Goal: Information Seeking & Learning: Check status

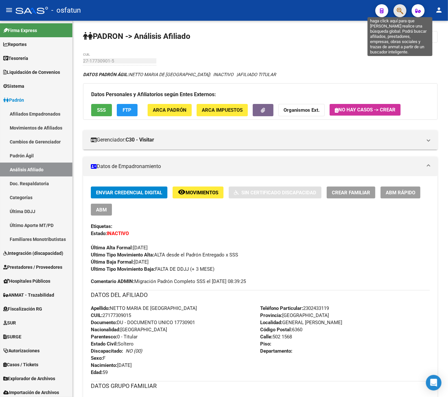
click at [397, 8] on icon "button" at bounding box center [399, 10] width 6 height 7
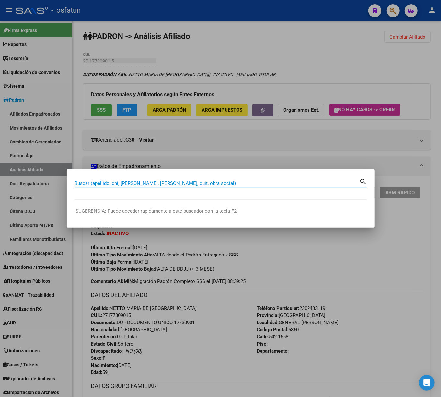
paste input "20330513137"
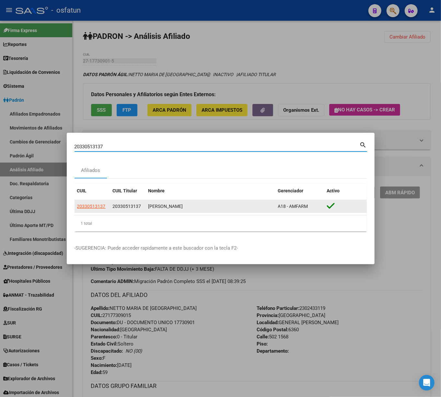
click at [85, 203] on datatable-body-cell "20330513137" at bounding box center [93, 206] width 36 height 13
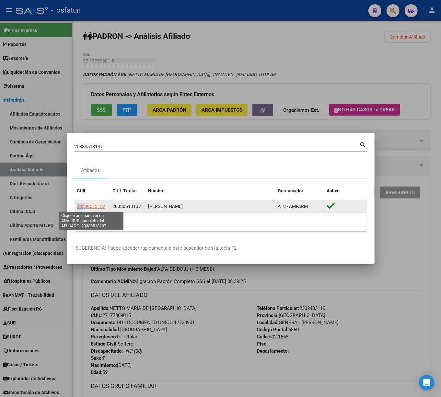
click at [85, 207] on span "20330513137" at bounding box center [91, 206] width 29 height 5
copy span "203"
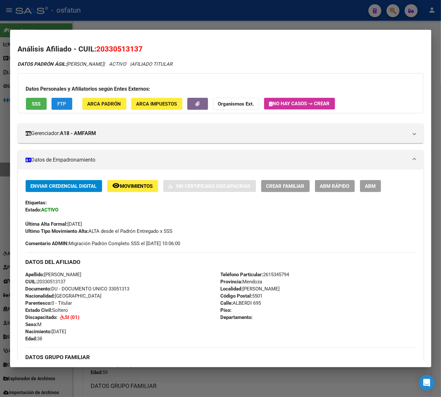
click at [64, 102] on span "FTP" at bounding box center [61, 104] width 9 height 6
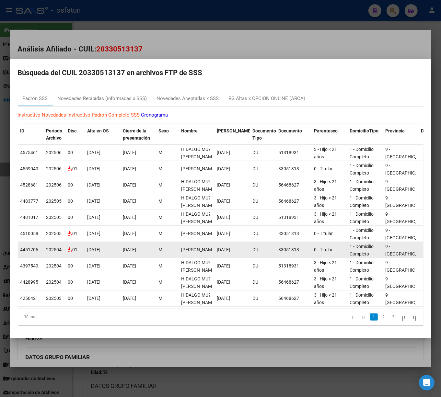
click at [90, 247] on span "01/10/2024" at bounding box center [94, 249] width 13 height 5
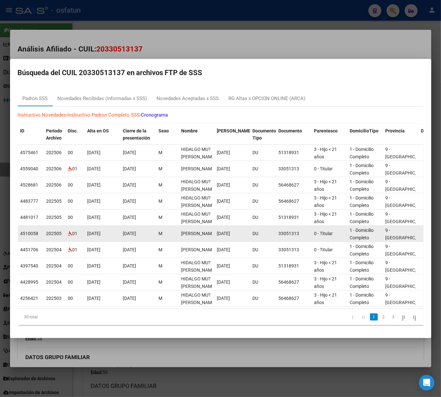
click at [91, 231] on span "01/10/2024" at bounding box center [94, 233] width 13 height 5
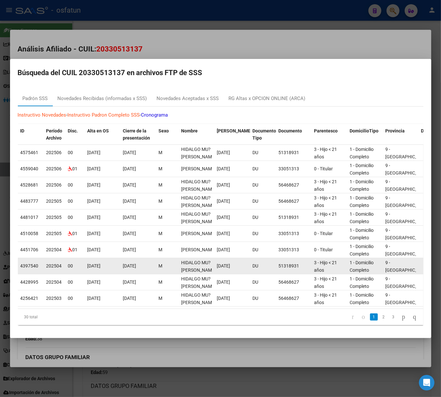
click at [113, 258] on datatable-body-cell "01/10/2024" at bounding box center [103, 266] width 36 height 16
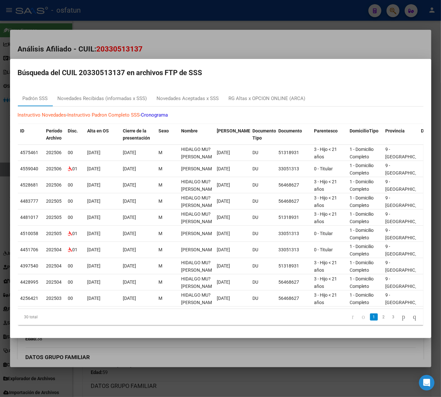
click at [274, 47] on div at bounding box center [220, 198] width 441 height 397
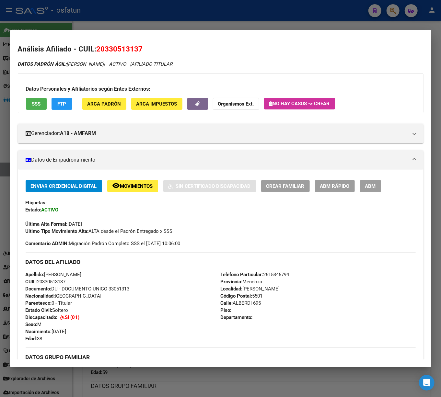
drag, startPoint x: 182, startPoint y: 21, endPoint x: 181, endPoint y: 56, distance: 35.0
click at [182, 22] on div at bounding box center [220, 198] width 441 height 397
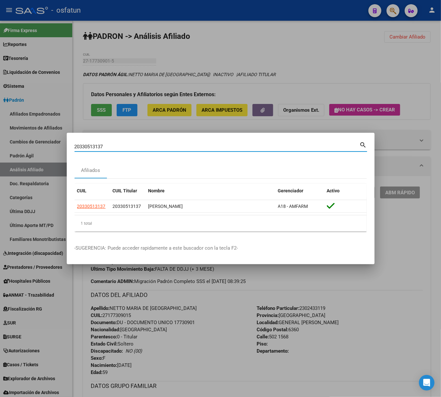
click at [24, 141] on div "20330513137 Buscar (apellido, dni, cuil, nro traspaso, cuit, obra social) searc…" at bounding box center [220, 198] width 441 height 397
paste input "278790224"
type input "20278790224"
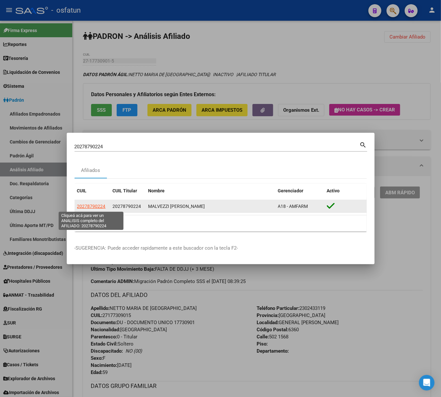
click at [99, 207] on span "20278790224" at bounding box center [91, 206] width 29 height 5
type textarea "20278790224"
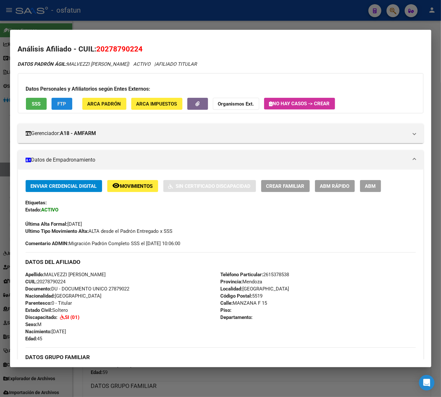
click at [71, 99] on button "FTP" at bounding box center [62, 104] width 21 height 12
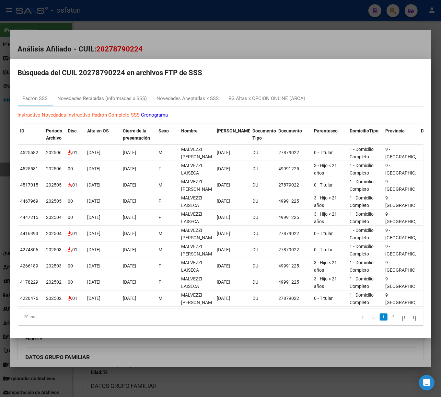
click at [297, 37] on div at bounding box center [220, 198] width 441 height 397
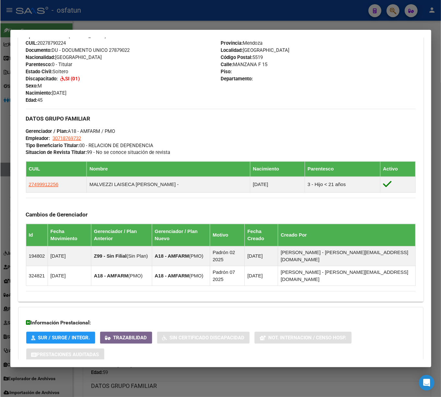
scroll to position [284, 0]
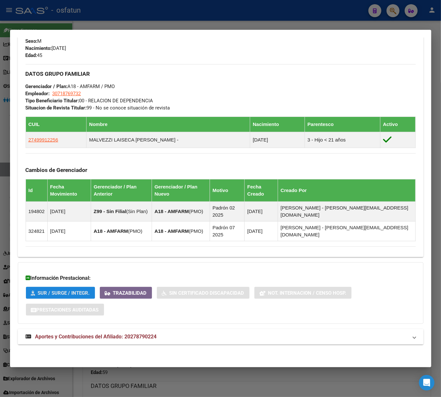
click at [73, 298] on button "SUR / SURGE / INTEGR." at bounding box center [60, 293] width 69 height 12
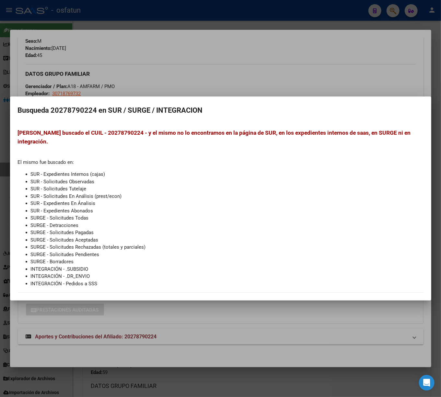
click at [253, 64] on div at bounding box center [220, 198] width 441 height 397
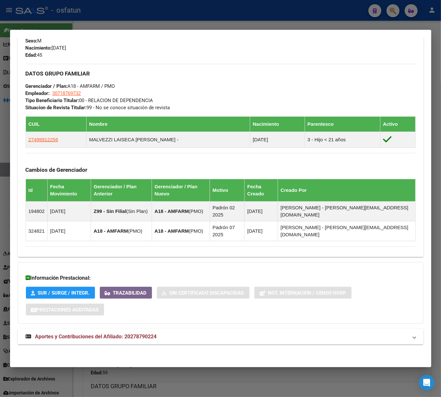
click at [339, 79] on div "DATOS GRUPO FAMILIAR Gerenciador / Plan: A18 - AMFARM / PMO Empleador: 30718769…" at bounding box center [221, 87] width 390 height 47
click at [194, 26] on div at bounding box center [220, 198] width 441 height 397
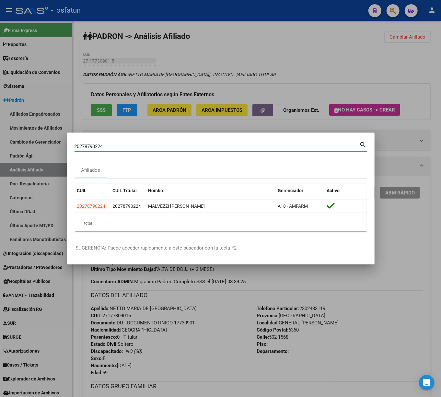
drag, startPoint x: 64, startPoint y: 143, endPoint x: -40, endPoint y: 131, distance: 104.5
click at [0, 131] on html "menu - osfatun person Firma Express Reportes Tablero de Control Ingresos Percib…" at bounding box center [220, 198] width 441 height 397
paste input "330513137"
type input "20330513137"
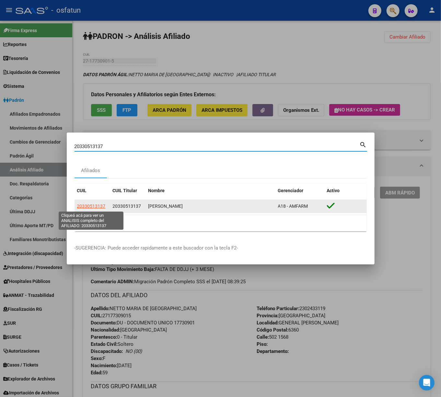
click at [100, 205] on span "20330513137" at bounding box center [91, 206] width 29 height 5
type textarea "20330513137"
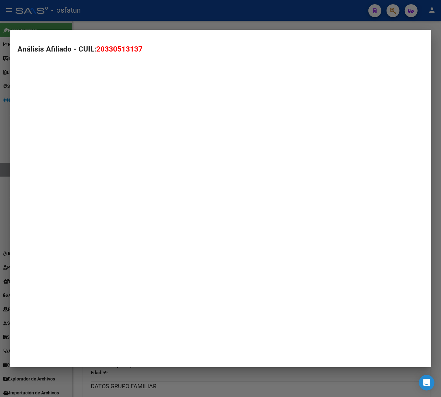
click at [100, 205] on mat-dialog-container "Análisis Afiliado - CUIL: 20330513137" at bounding box center [220, 198] width 421 height 337
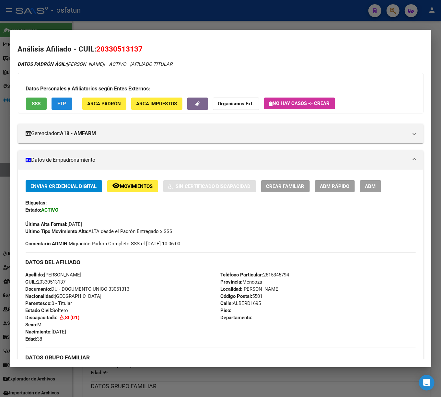
click at [65, 101] on span "FTP" at bounding box center [61, 104] width 9 height 6
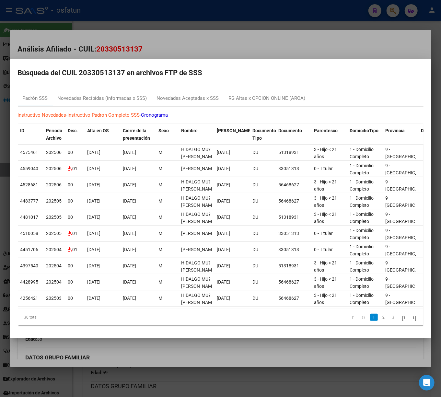
click at [301, 41] on div at bounding box center [220, 198] width 441 height 397
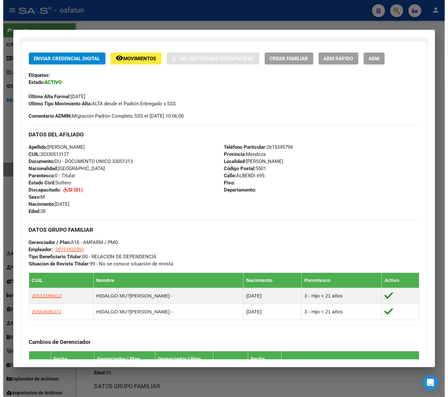
scroll to position [300, 0]
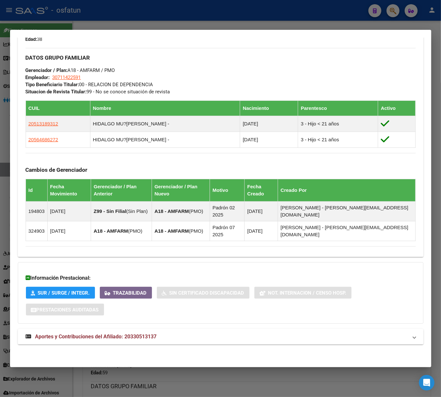
click at [59, 295] on span "SUR / SURGE / INTEGR." at bounding box center [64, 293] width 52 height 6
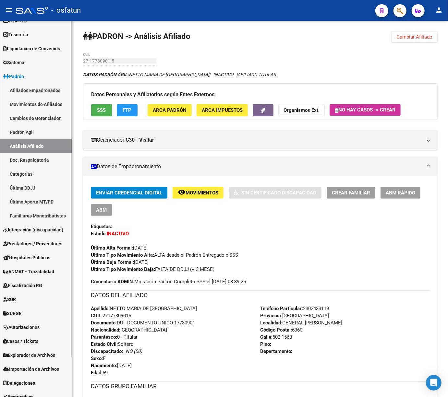
scroll to position [44, 0]
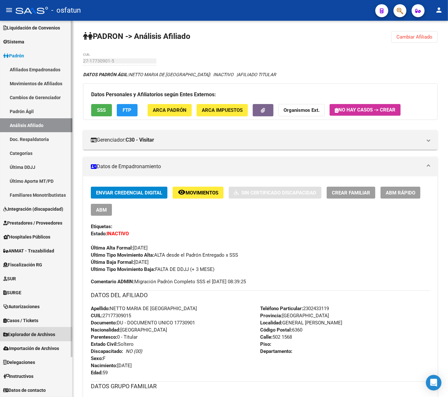
click at [17, 334] on span "Explorador de Archivos" at bounding box center [29, 334] width 52 height 7
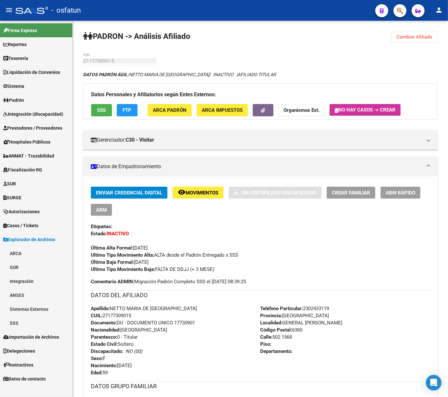
scroll to position [0, 0]
click at [16, 320] on link "SSS" at bounding box center [36, 323] width 72 height 14
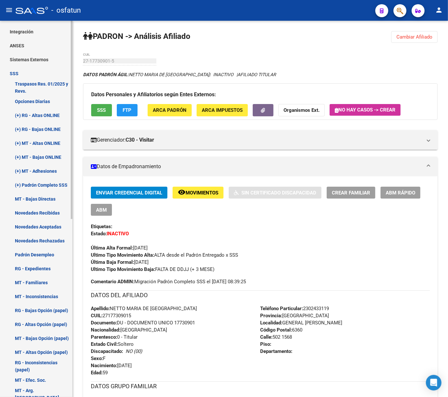
scroll to position [259, 0]
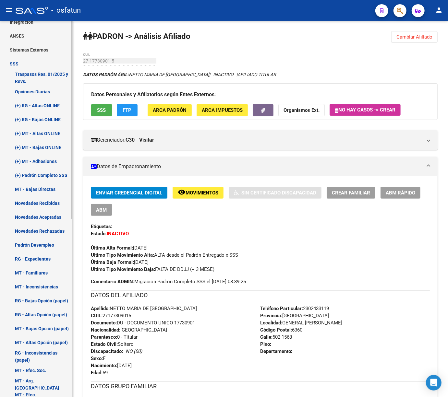
click at [30, 228] on link "Novedades Rechazadas" at bounding box center [36, 231] width 72 height 14
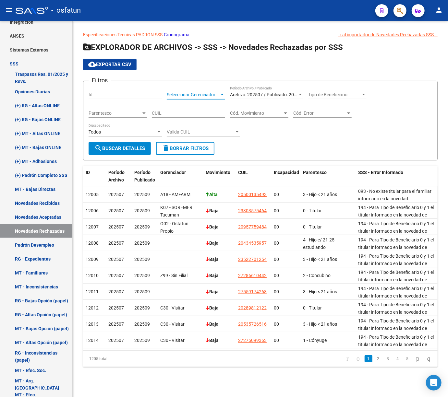
click at [223, 96] on div at bounding box center [222, 94] width 6 height 5
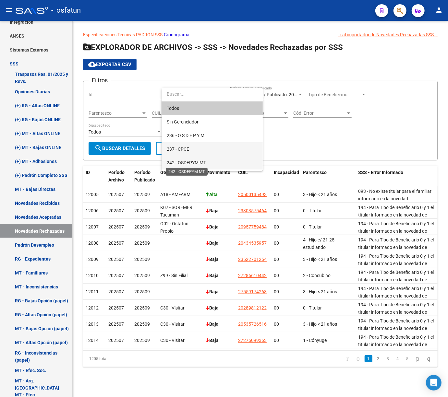
drag, startPoint x: 190, startPoint y: 154, endPoint x: 191, endPoint y: 161, distance: 6.6
click at [191, 161] on div "Todos Sin Gerenciador 236 - O S D E P Y M 237 - CPCE 242 - OSDEPYM MT A18 - AMF…" at bounding box center [211, 129] width 101 height 83
click at [204, 162] on span "242 - OSDEPYM MT" at bounding box center [186, 162] width 39 height 5
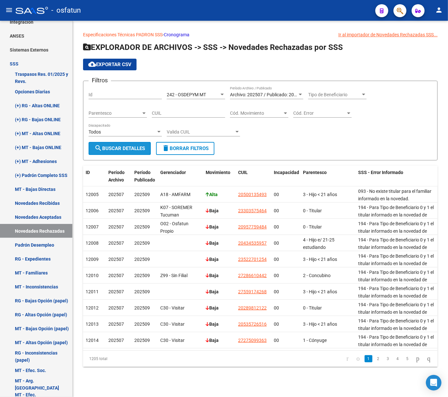
click at [130, 146] on span "search Buscar Detalles" at bounding box center [119, 149] width 51 height 6
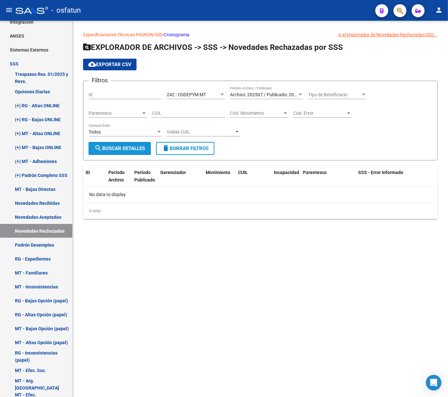
click at [139, 151] on button "search Buscar Detalles" at bounding box center [119, 148] width 62 height 13
click at [296, 95] on span "Archivo: 202507 / Publicado: 202509" at bounding box center [267, 94] width 74 height 5
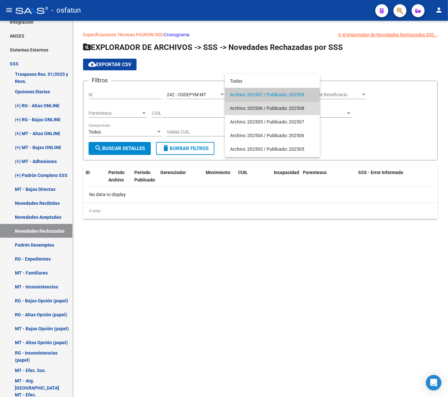
click at [265, 110] on span "Archivo: 202506 / Publicado: 202508" at bounding box center [272, 108] width 85 height 14
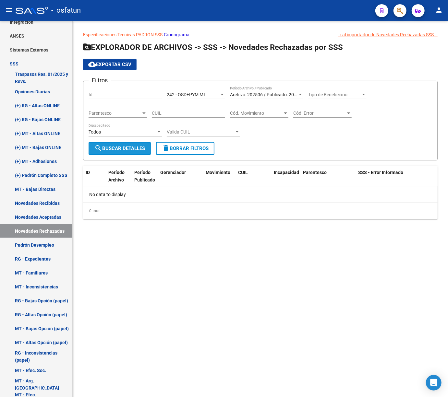
click at [114, 151] on span "search Buscar Detalles" at bounding box center [119, 149] width 51 height 6
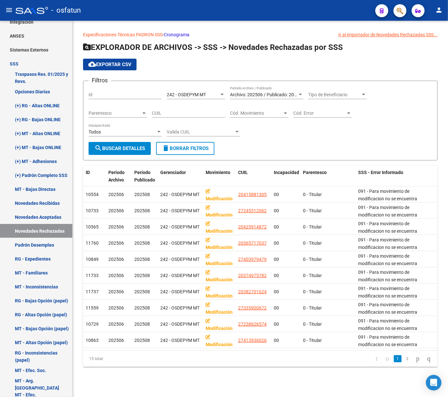
drag, startPoint x: 302, startPoint y: 93, endPoint x: 305, endPoint y: 90, distance: 3.9
click at [305, 91] on div "Filtros Id 242 - OSDEPYM MT Seleccionar Gerenciador Archivo: 202506 / Publicado…" at bounding box center [259, 114] width 343 height 56
click at [300, 93] on div at bounding box center [300, 94] width 6 height 5
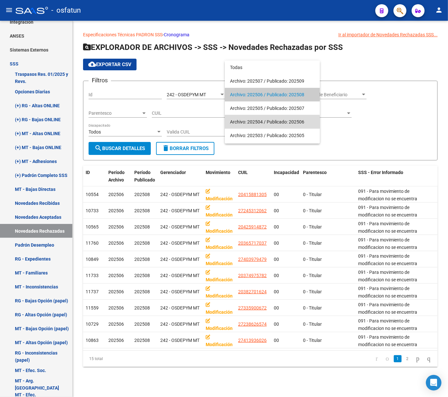
click at [264, 122] on span "Archivo: 202504 / Publicado: 202506" at bounding box center [272, 122] width 85 height 14
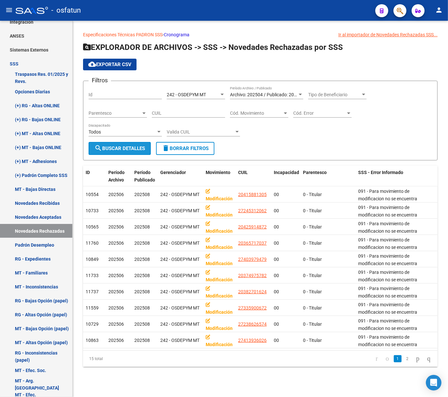
click at [141, 145] on button "search Buscar Detalles" at bounding box center [119, 148] width 62 height 13
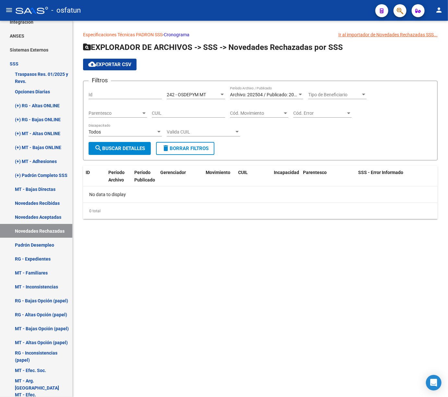
click at [298, 94] on div at bounding box center [300, 94] width 6 height 5
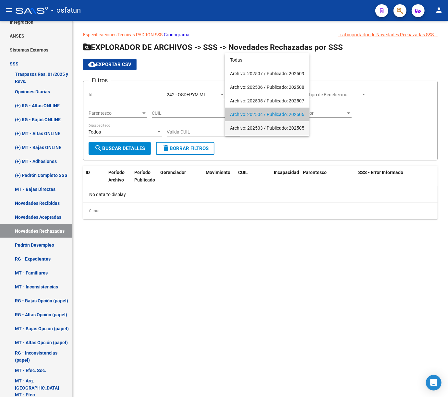
scroll to position [20, 0]
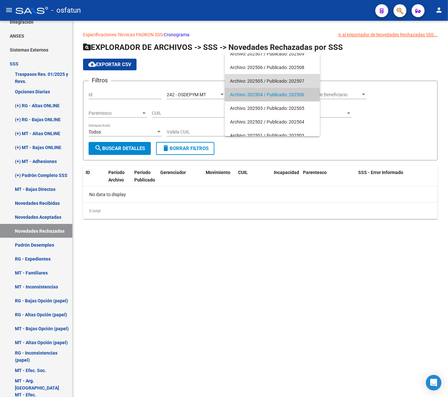
click at [272, 85] on span "Archivo: 202505 / Publicado: 202507" at bounding box center [272, 81] width 85 height 14
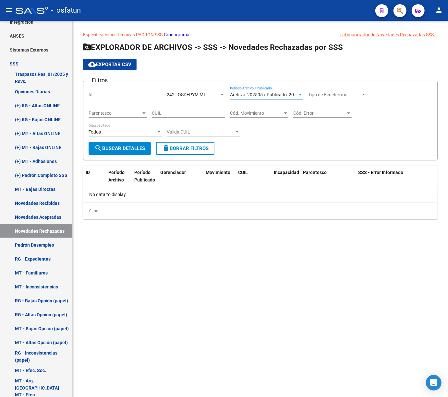
click at [121, 142] on button "search Buscar Detalles" at bounding box center [119, 148] width 62 height 13
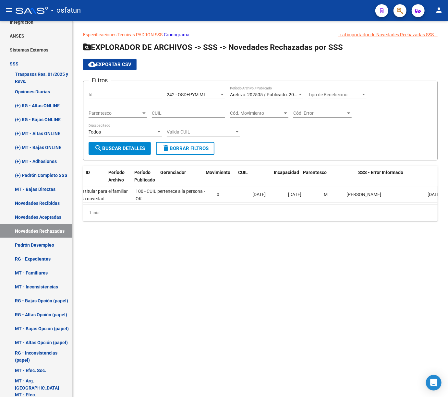
scroll to position [0, 0]
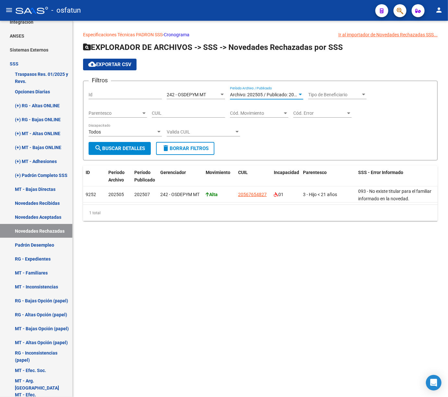
click at [283, 95] on span "Archivo: 202505 / Publicado: 202507" at bounding box center [267, 94] width 74 height 5
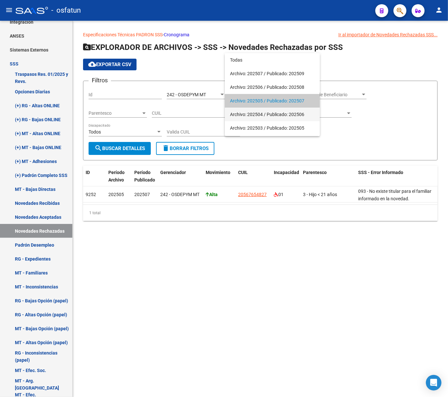
scroll to position [6, 0]
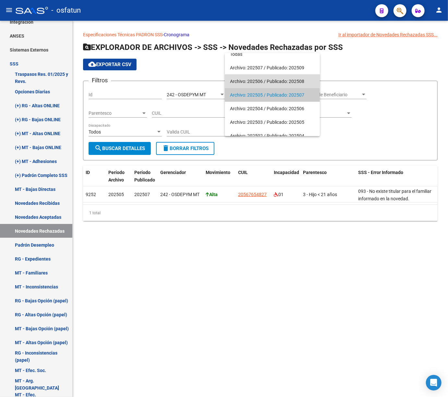
click at [262, 84] on span "Archivo: 202506 / Publicado: 202508" at bounding box center [272, 82] width 85 height 14
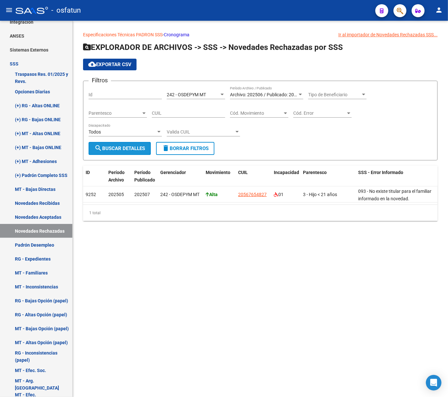
click at [135, 149] on span "search Buscar Detalles" at bounding box center [119, 149] width 51 height 6
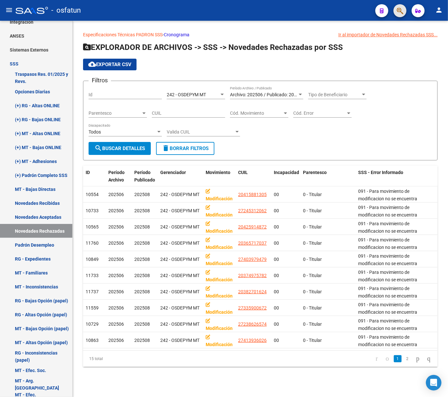
click at [394, 11] on button "button" at bounding box center [399, 10] width 13 height 13
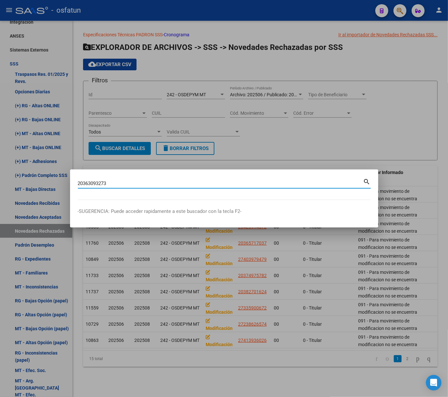
type input "20363093273"
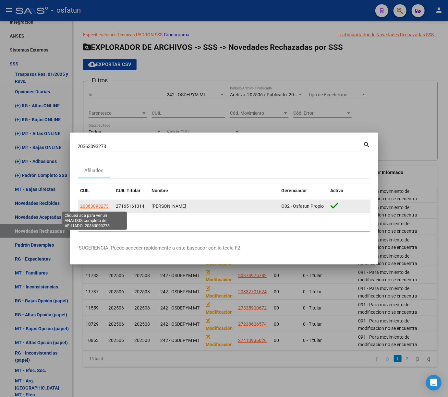
click at [97, 206] on span "20363093273" at bounding box center [94, 206] width 29 height 5
type textarea "20363093273"
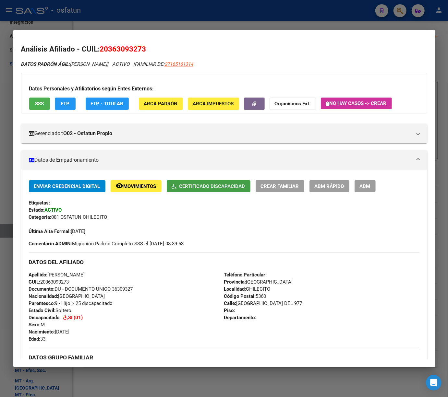
click at [198, 189] on span "Certificado Discapacidad" at bounding box center [212, 186] width 66 height 6
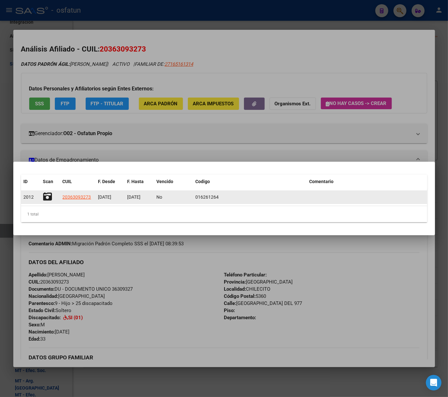
click at [44, 198] on icon at bounding box center [47, 196] width 9 height 9
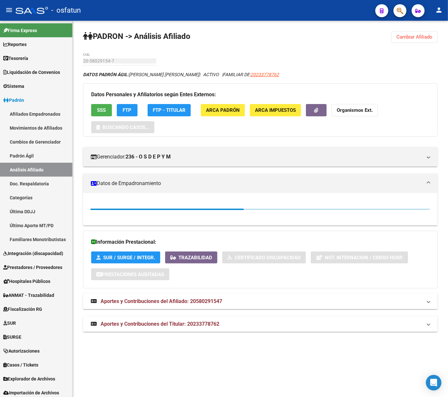
click at [397, 16] on span "button" at bounding box center [399, 10] width 6 height 13
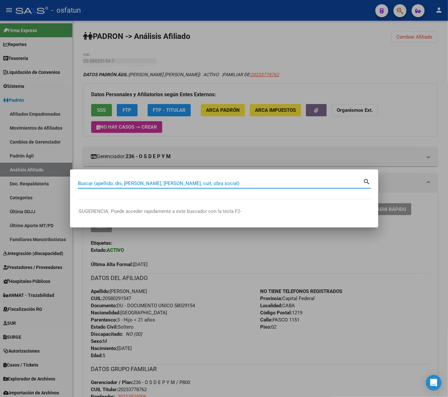
paste input "20293829153"
type input "20293829153"
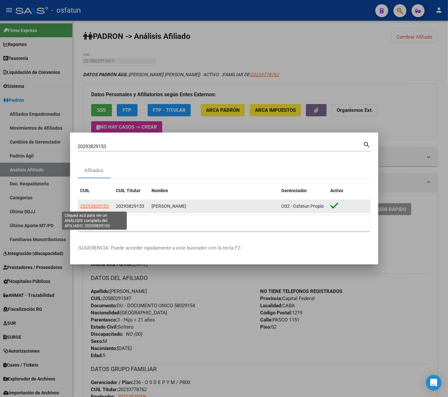
click at [100, 206] on span "20293829153" at bounding box center [94, 206] width 29 height 5
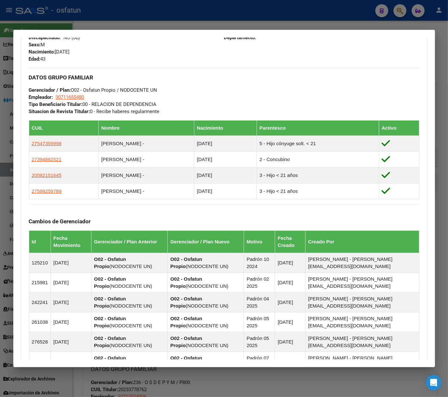
scroll to position [346, 0]
